Goal: Navigation & Orientation: Find specific page/section

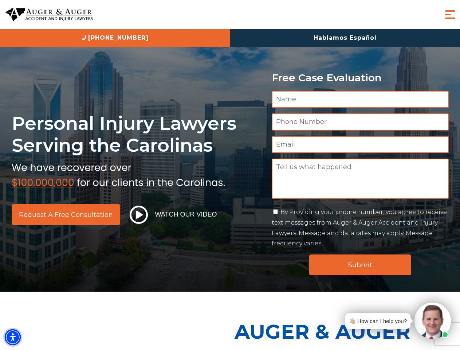
click at [13, 337] on img "Accessibility Menu" at bounding box center [13, 337] width 16 height 16
